Goal: Task Accomplishment & Management: Manage account settings

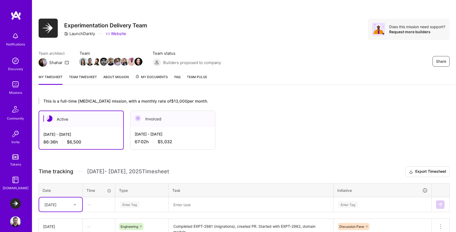
scroll to position [43, 0]
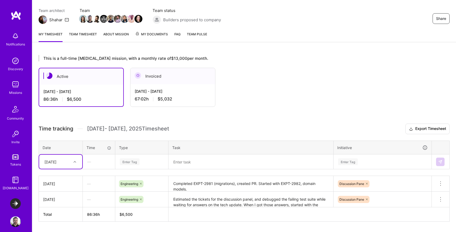
click at [72, 162] on div at bounding box center [75, 162] width 8 height 7
click at [74, 161] on icon at bounding box center [74, 162] width 3 height 3
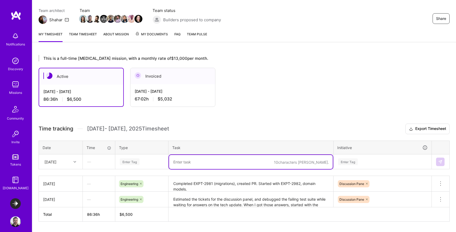
click at [221, 162] on textarea at bounding box center [251, 162] width 164 height 14
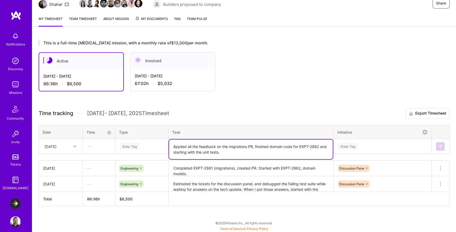
type textarea "Applied all the feedback on the migrations PR, finished domain code for EXPT-29…"
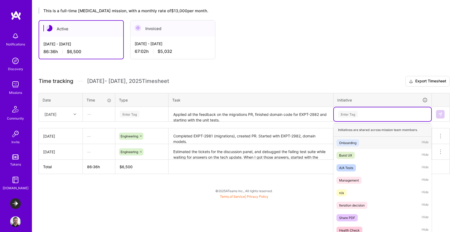
click at [354, 121] on div "option Discussion Pane, selected. option Onboarding focused, 1 of 19. 19 result…" at bounding box center [382, 115] width 97 height 14
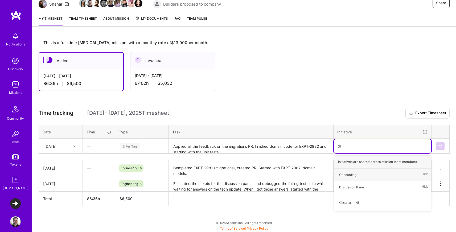
scroll to position [58, 0]
type input "discu"
click at [351, 174] on div "Discussion Pane" at bounding box center [351, 176] width 25 height 6
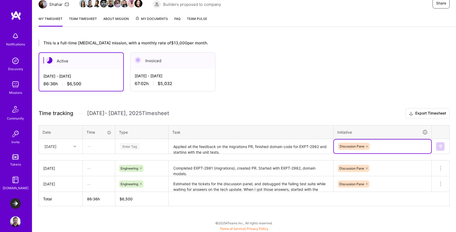
click at [124, 145] on div "Enter Tag" at bounding box center [130, 146] width 20 height 8
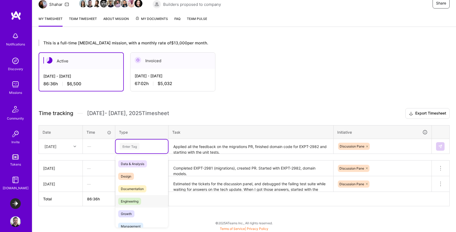
click at [134, 202] on span "Engineering" at bounding box center [129, 201] width 23 height 7
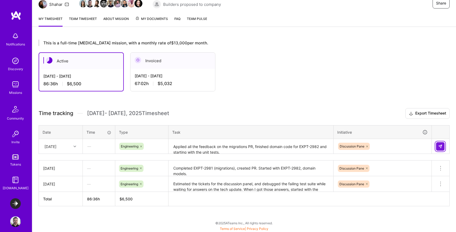
click at [442, 145] on img at bounding box center [440, 147] width 4 height 4
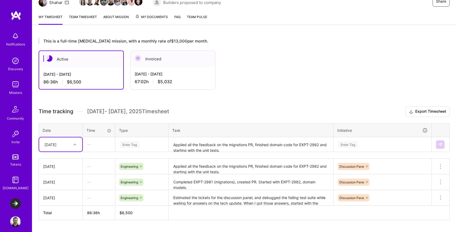
scroll to position [60, 0]
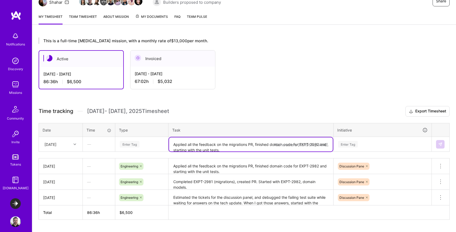
click at [202, 145] on textarea "Applied all the feedback on the migrations PR, finished domain code for EXPT-29…" at bounding box center [251, 145] width 164 height 14
type textarea "M"
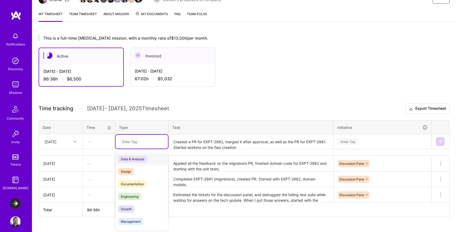
click at [123, 146] on div "Enter Tag" at bounding box center [142, 142] width 52 height 14
click at [134, 196] on span "Engineering" at bounding box center [129, 196] width 23 height 7
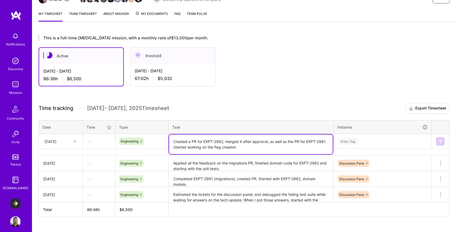
click at [250, 148] on textarea "Created a PR for EXPT-2982, merged it after approval, as well as the PR for EXP…" at bounding box center [251, 145] width 164 height 20
type textarea "Created a PR for EXPT-2982, merged it after approval, as well as the PR for EXP…"
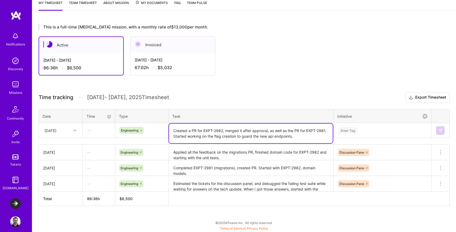
click at [353, 138] on div "Enter Tag" at bounding box center [382, 131] width 97 height 14
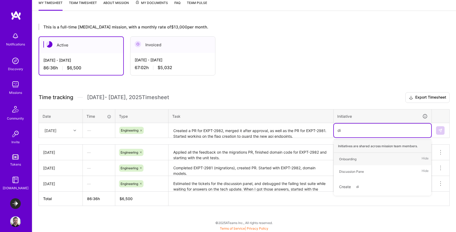
scroll to position [74, 0]
type input "discu"
click at [358, 160] on div "Discussion Pane" at bounding box center [351, 160] width 25 height 6
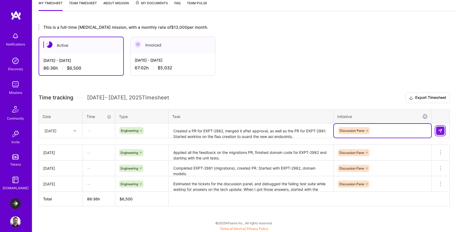
click at [442, 129] on img at bounding box center [440, 131] width 4 height 4
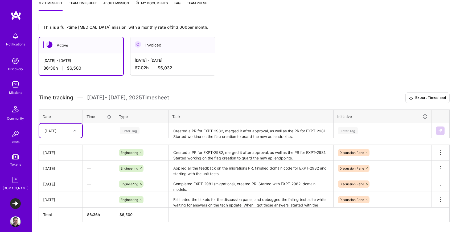
click at [77, 153] on div "[DATE]" at bounding box center [60, 153] width 35 height 6
click at [437, 153] on button at bounding box center [441, 152] width 18 height 15
click at [283, 157] on textarea "Created a PR for EXPT-2982, merged it after approval, as well as the PR for EXP…" at bounding box center [251, 153] width 164 height 15
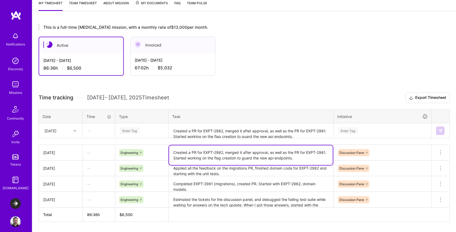
click at [283, 157] on textarea "Created a PR for EXPT-2982, merged it after approval, as well as the PR for EXP…" at bounding box center [251, 156] width 164 height 20
click at [284, 156] on textarea "Created a PR for EXPT-2982, merged it after approval, as well as the PR for EXP…" at bounding box center [251, 156] width 164 height 20
click at [440, 152] on icon at bounding box center [440, 153] width 6 height 6
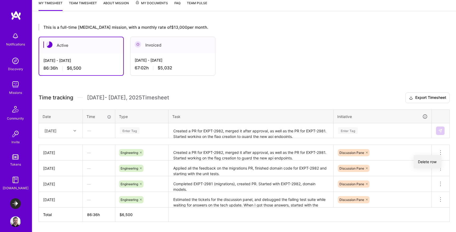
click at [426, 161] on button "Delete row" at bounding box center [428, 162] width 28 height 13
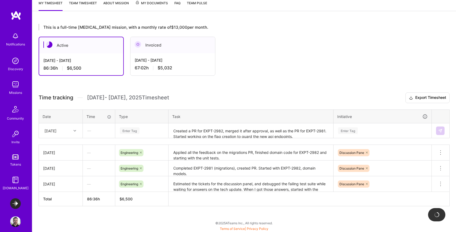
click at [71, 131] on div "[DATE]" at bounding box center [60, 131] width 43 height 14
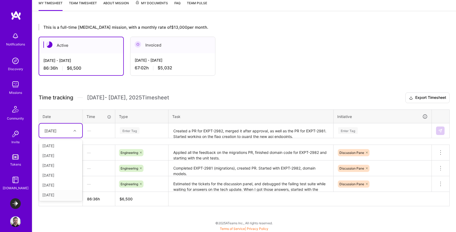
click at [56, 193] on div "[DATE]" at bounding box center [60, 195] width 43 height 10
click at [188, 128] on textarea "Created a PR for EXPT-2982, merged it after approval, as well as the PR for EXP…" at bounding box center [251, 131] width 164 height 14
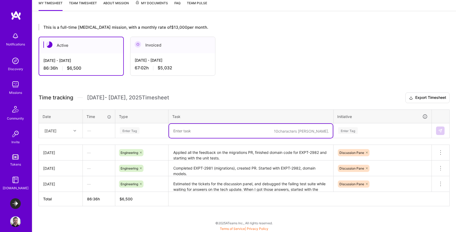
paste textarea "Created a PR for EXPT-2982, merged it after approval, as well as the PR for EXP…"
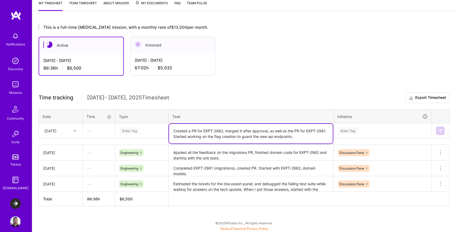
type textarea "Created a PR for EXPT-2982, merged it after approval, as well as the PR for EXP…"
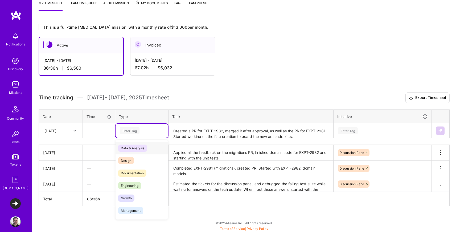
click at [128, 132] on div "Enter Tag" at bounding box center [130, 131] width 20 height 8
drag, startPoint x: 134, startPoint y: 186, endPoint x: 158, endPoint y: 175, distance: 26.7
click at [135, 186] on span "Engineering" at bounding box center [129, 185] width 23 height 7
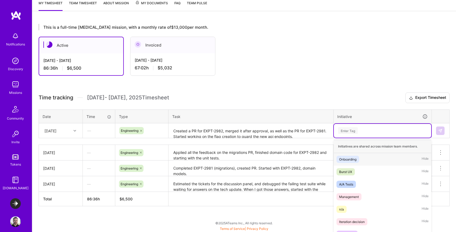
scroll to position [91, 0]
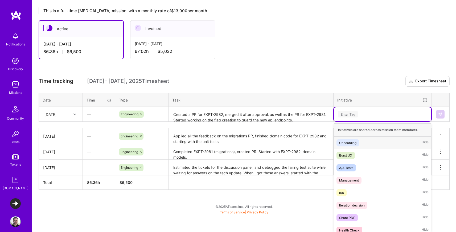
click at [345, 121] on div "option Discussion Pane, selected. option Onboarding focused, 1 of 19. 19 result…" at bounding box center [382, 115] width 97 height 14
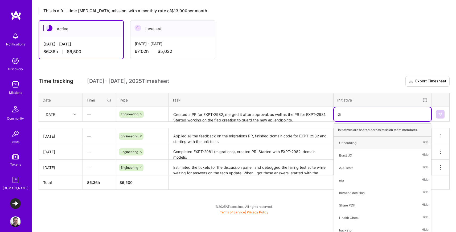
scroll to position [74, 0]
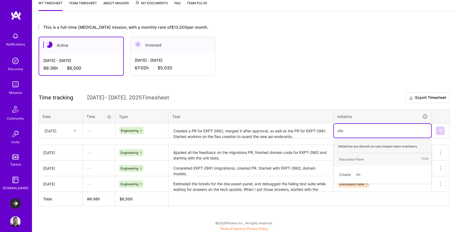
type input "discu"
click at [351, 160] on div "Discussion Pane" at bounding box center [351, 160] width 25 height 6
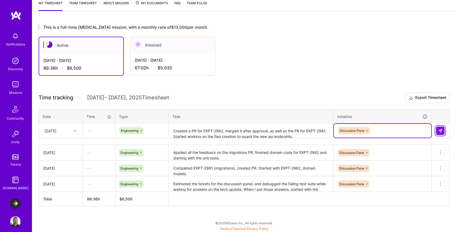
click at [441, 128] on button at bounding box center [440, 131] width 9 height 9
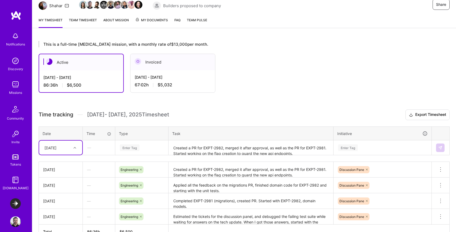
scroll to position [57, 0]
click at [158, 20] on span "My Documents" at bounding box center [151, 20] width 33 height 6
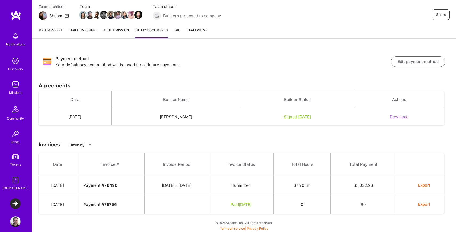
scroll to position [47, 0]
click at [424, 187] on button "Export" at bounding box center [420, 186] width 21 height 6
click at [55, 31] on link "My timesheet" at bounding box center [51, 32] width 24 height 11
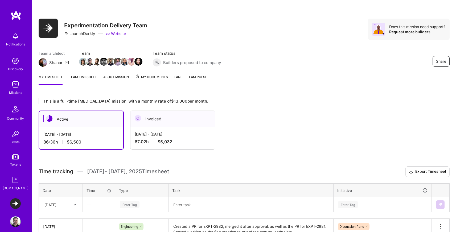
click at [78, 77] on link "Team timesheet" at bounding box center [83, 79] width 28 height 11
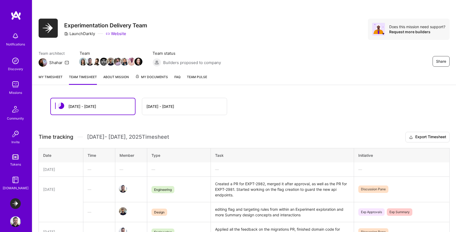
click at [51, 78] on link "My timesheet" at bounding box center [51, 79] width 24 height 11
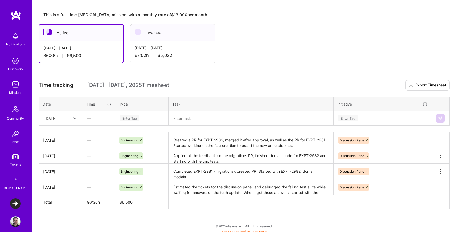
scroll to position [90, 0]
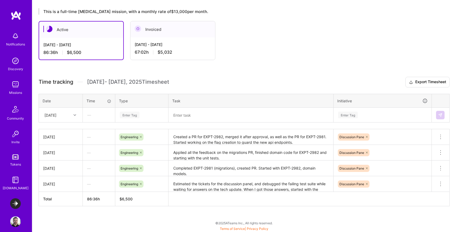
click at [159, 47] on div "[DATE] - [DATE] 67:02 h $5,032" at bounding box center [172, 49] width 85 height 22
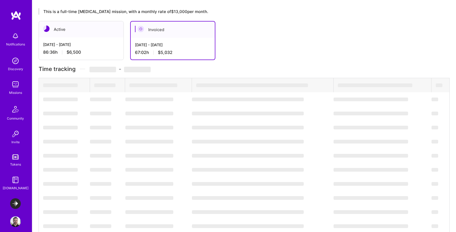
click at [171, 53] on span "$5,032" at bounding box center [165, 53] width 15 height 6
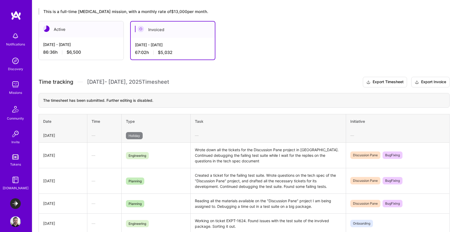
click at [90, 48] on div "[DATE] - [DATE] 86:36 h $6,500" at bounding box center [81, 49] width 85 height 22
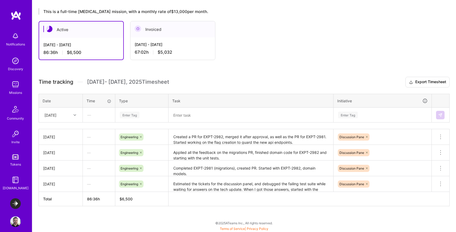
click at [11, 87] on img at bounding box center [15, 84] width 11 height 11
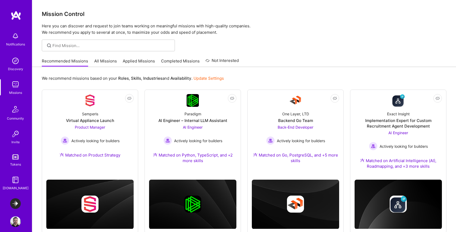
click at [105, 62] on link "All Missions" at bounding box center [105, 62] width 23 height 9
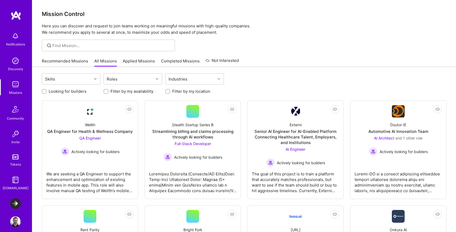
click at [43, 91] on input "Looking for builders" at bounding box center [45, 92] width 4 height 4
checkbox input "true"
click at [106, 92] on input "Filter by my availability" at bounding box center [107, 92] width 4 height 4
checkbox input "true"
click at [169, 92] on input "Filter by my location" at bounding box center [168, 92] width 4 height 4
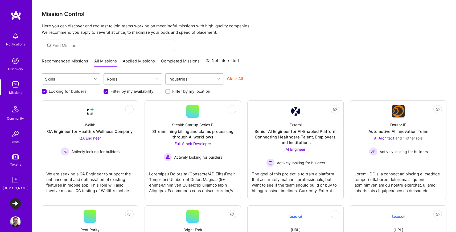
checkbox input "true"
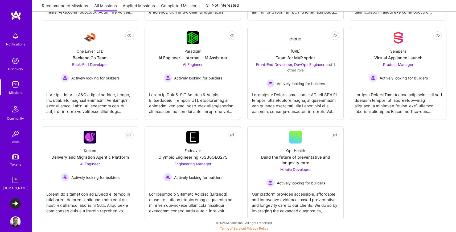
scroll to position [277, 0]
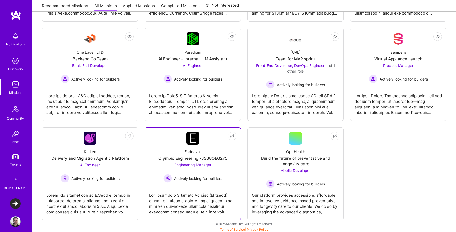
click at [199, 193] on div at bounding box center [192, 202] width 87 height 27
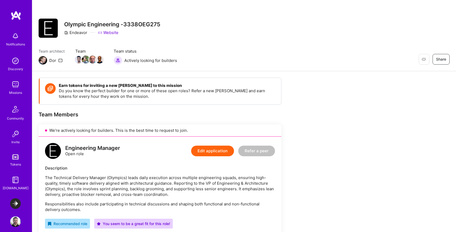
click at [13, 204] on img at bounding box center [15, 204] width 11 height 11
